Goal: Transaction & Acquisition: Purchase product/service

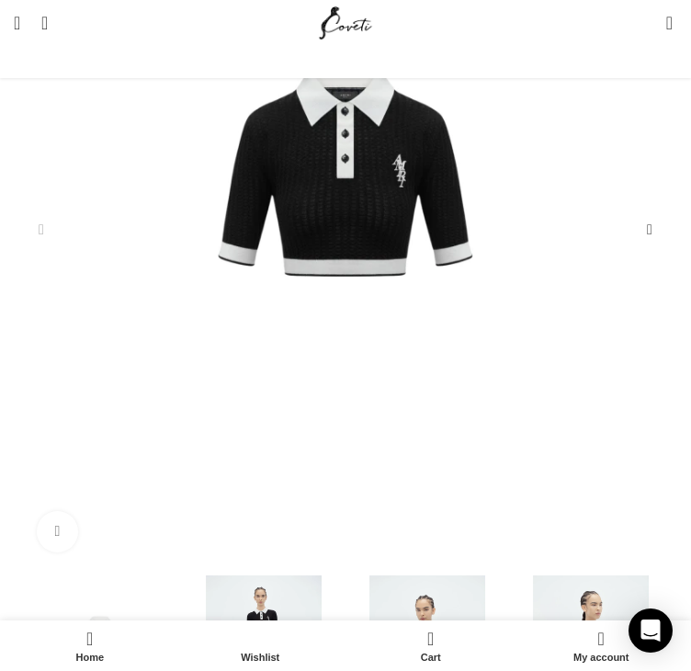
scroll to position [359, 0]
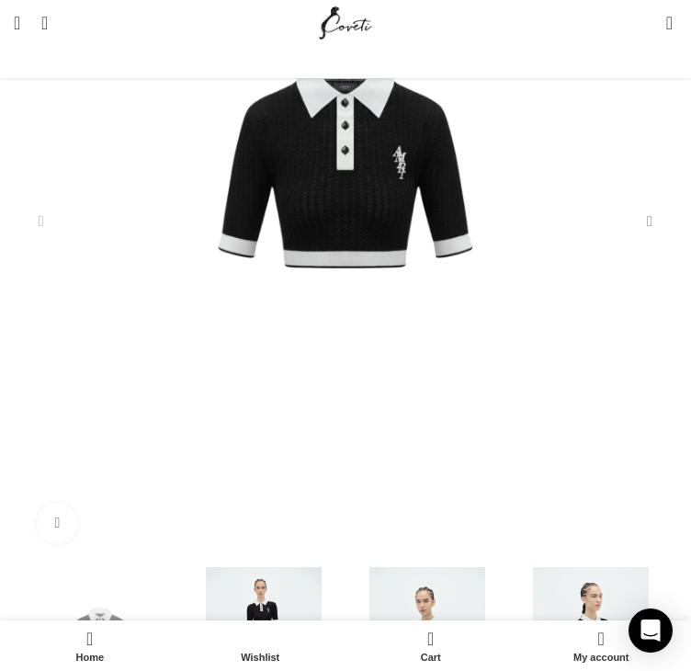
click at [657, 240] on div "Next slide" at bounding box center [649, 221] width 37 height 37
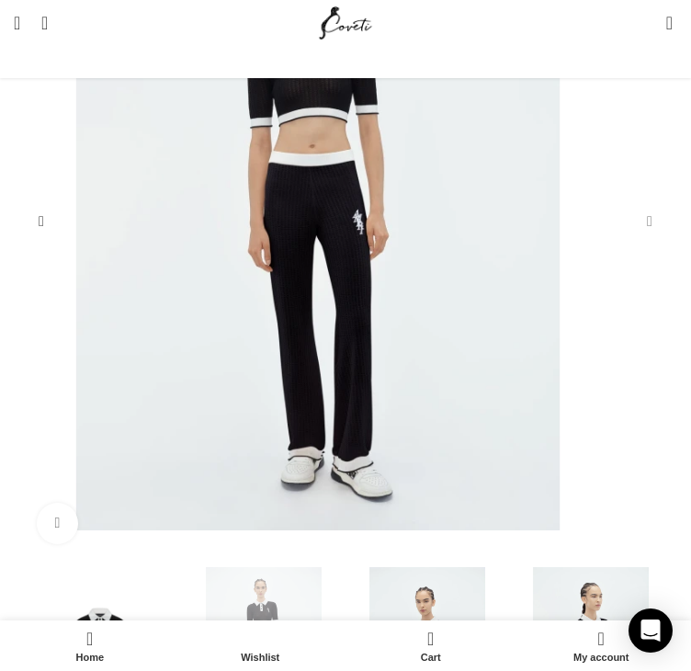
click at [657, 240] on div "Next slide" at bounding box center [649, 221] width 37 height 37
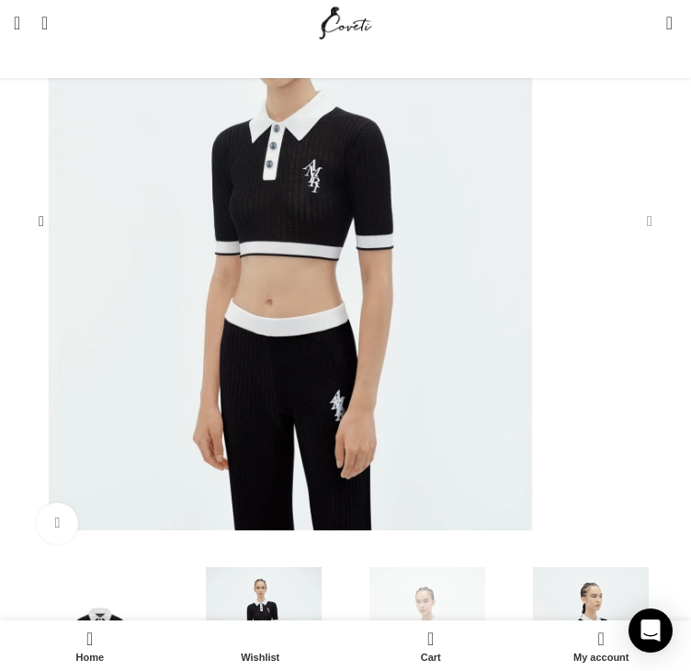
click at [657, 240] on div "Next slide" at bounding box center [649, 221] width 37 height 37
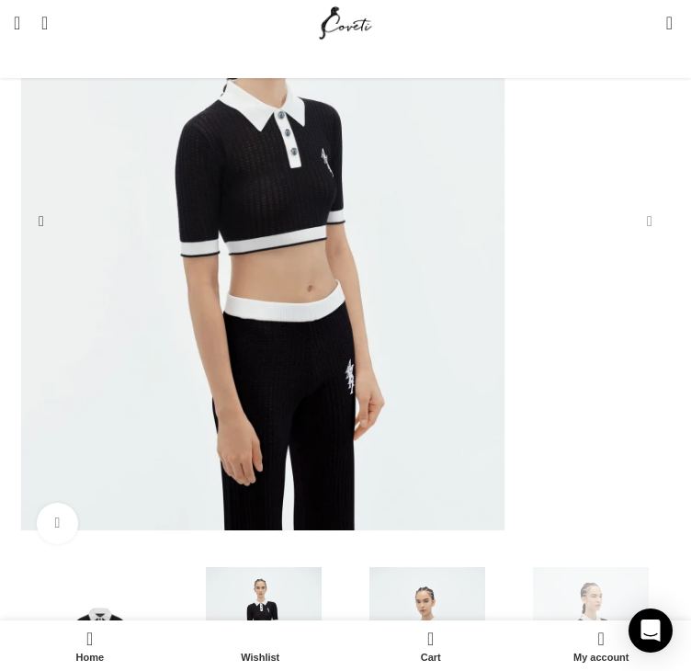
click at [657, 240] on div "Next slide" at bounding box center [649, 221] width 37 height 37
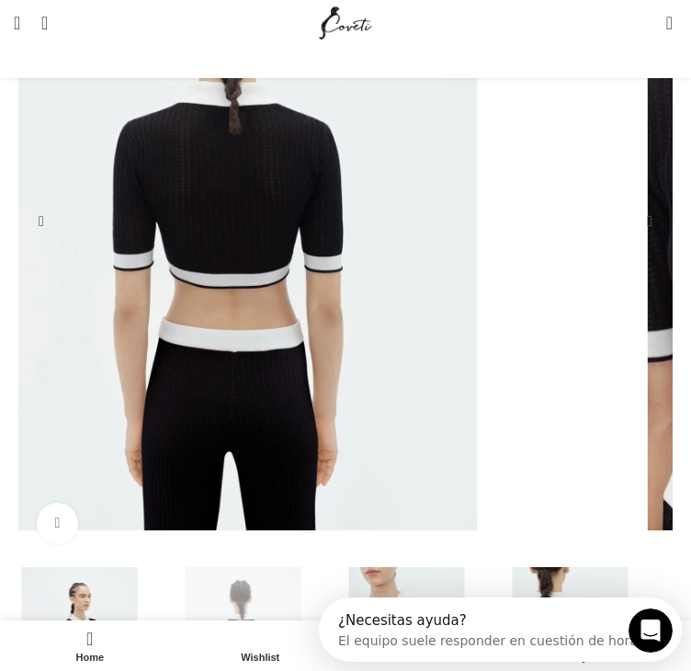
scroll to position [0, 0]
click at [657, 240] on div "Next slide" at bounding box center [649, 221] width 37 height 37
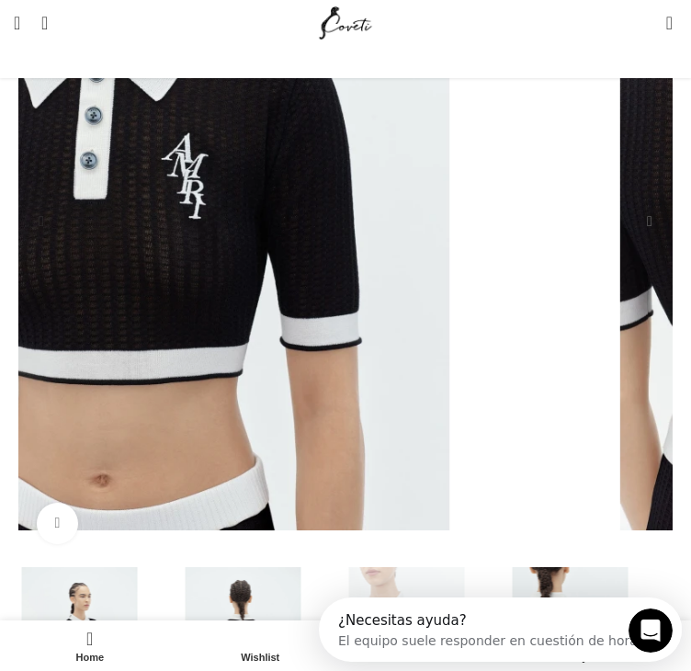
scroll to position [0, 342]
click at [657, 240] on div "Next slide" at bounding box center [649, 221] width 37 height 37
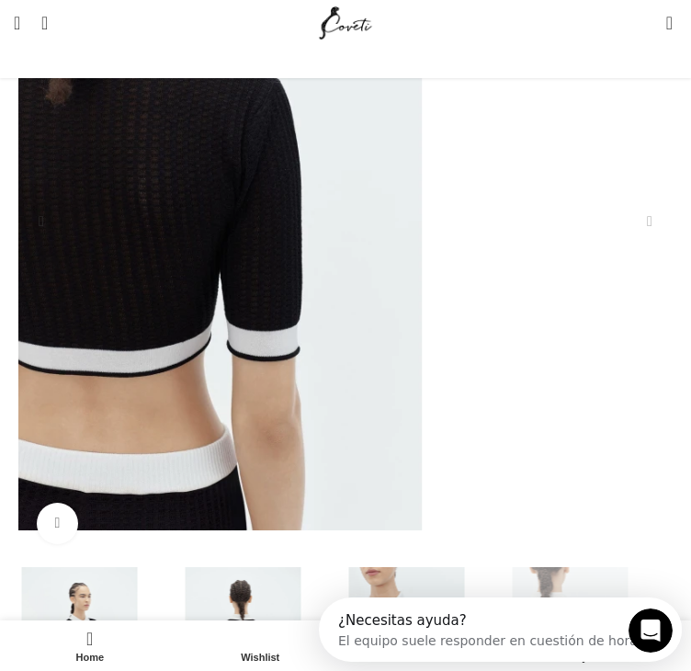
click at [657, 240] on div "Next slide" at bounding box center [649, 221] width 37 height 37
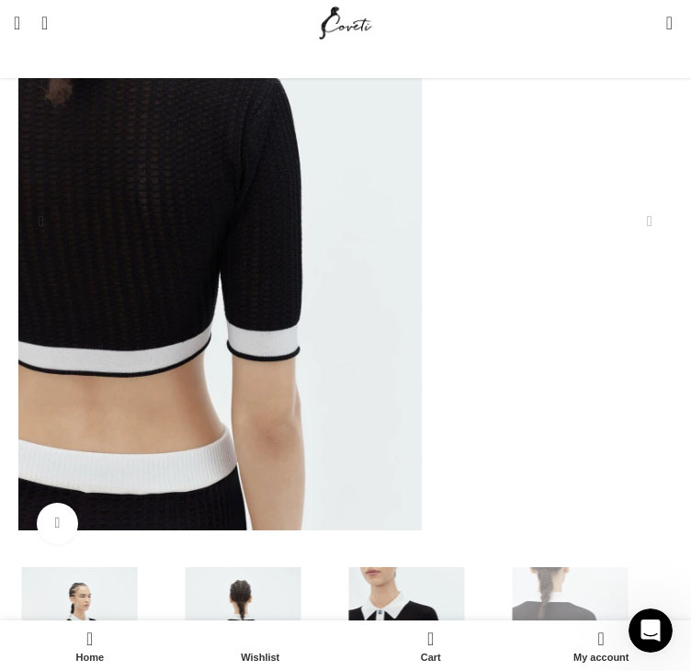
click at [503, 413] on img "7 / 7" at bounding box center [180, 207] width 645 height 645
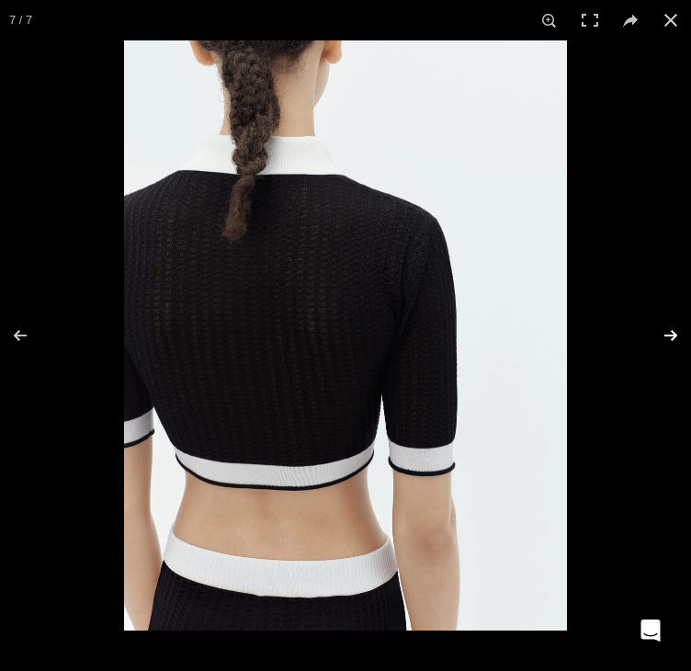
click at [667, 337] on button at bounding box center [659, 335] width 64 height 92
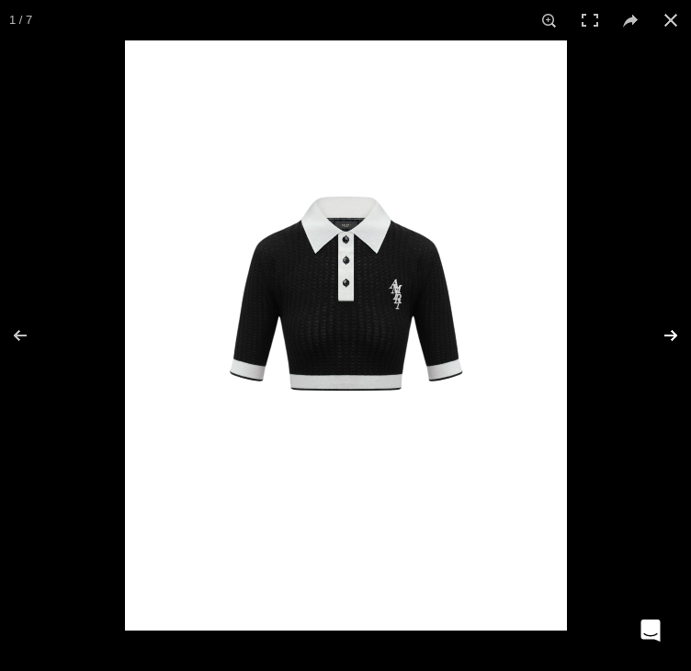
click at [667, 337] on button at bounding box center [659, 335] width 64 height 92
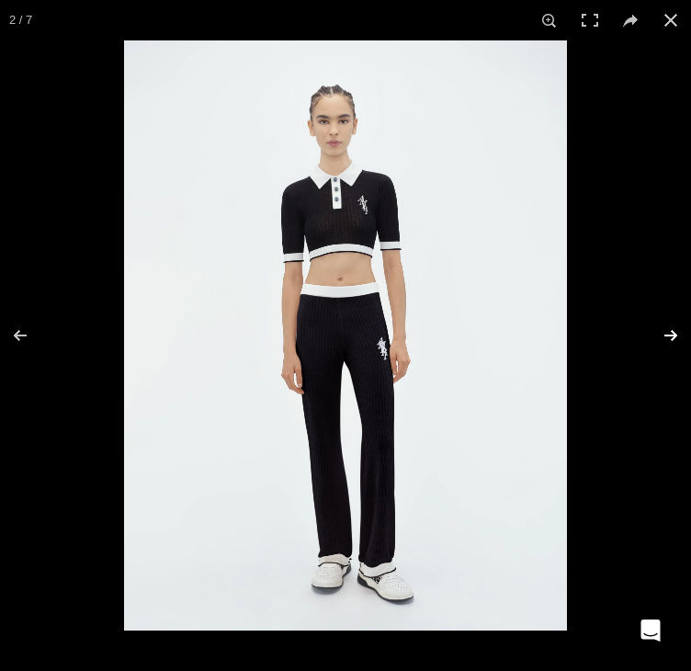
click at [667, 337] on button at bounding box center [659, 335] width 64 height 92
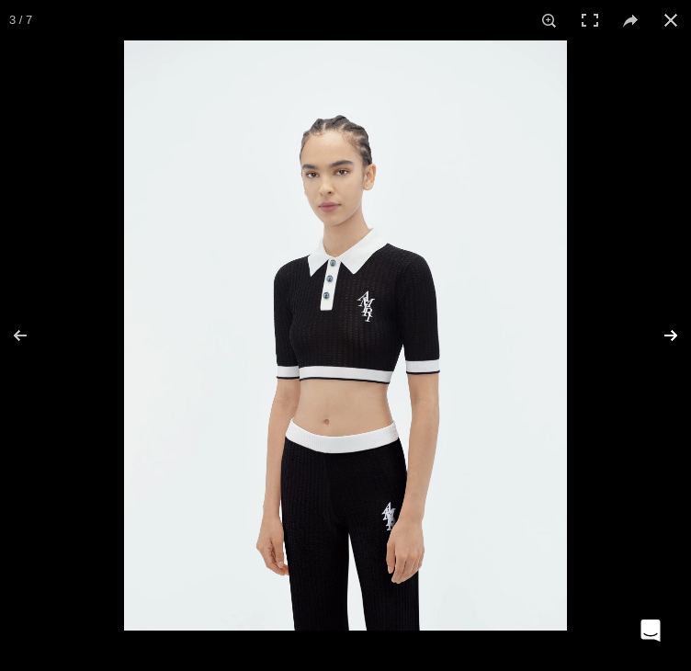
click at [667, 337] on button at bounding box center [659, 335] width 64 height 92
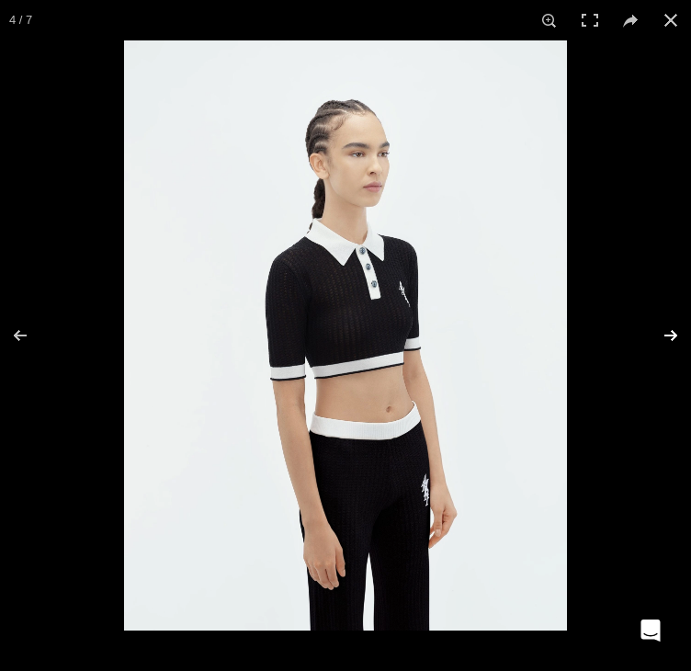
click at [667, 337] on button at bounding box center [659, 335] width 64 height 92
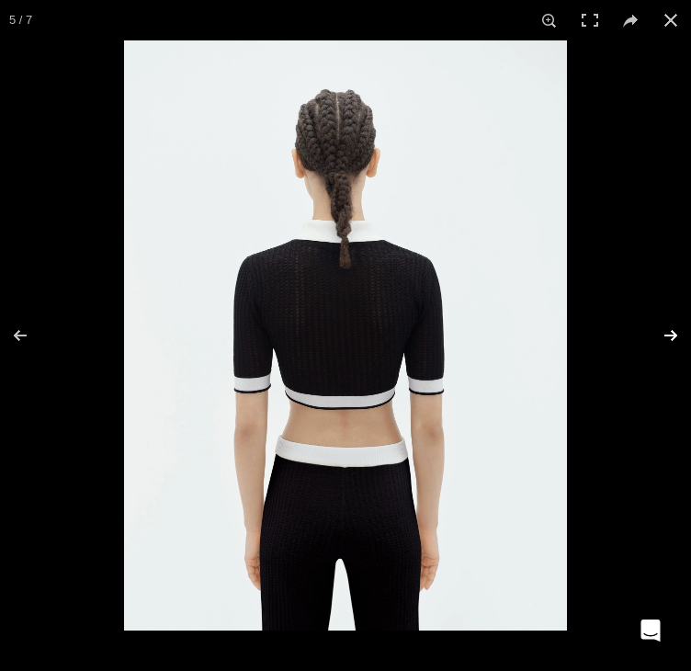
click at [667, 337] on button at bounding box center [659, 335] width 64 height 92
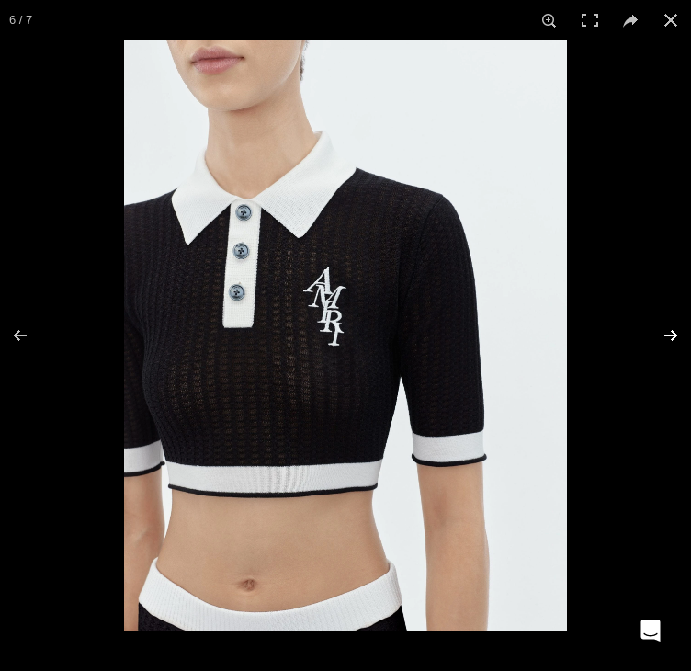
scroll to position [0, 684]
